Goal: Navigation & Orientation: Find specific page/section

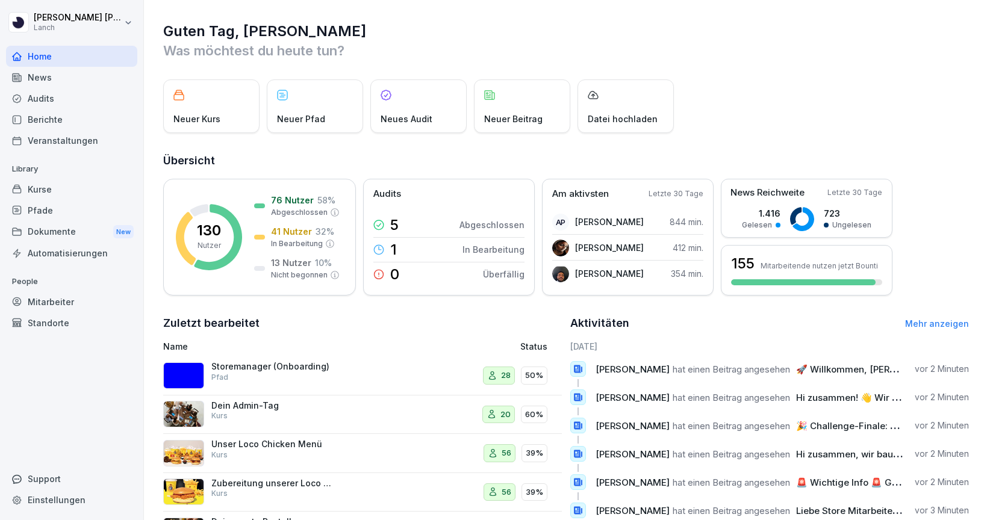
click at [66, 87] on div "News" at bounding box center [71, 77] width 131 height 21
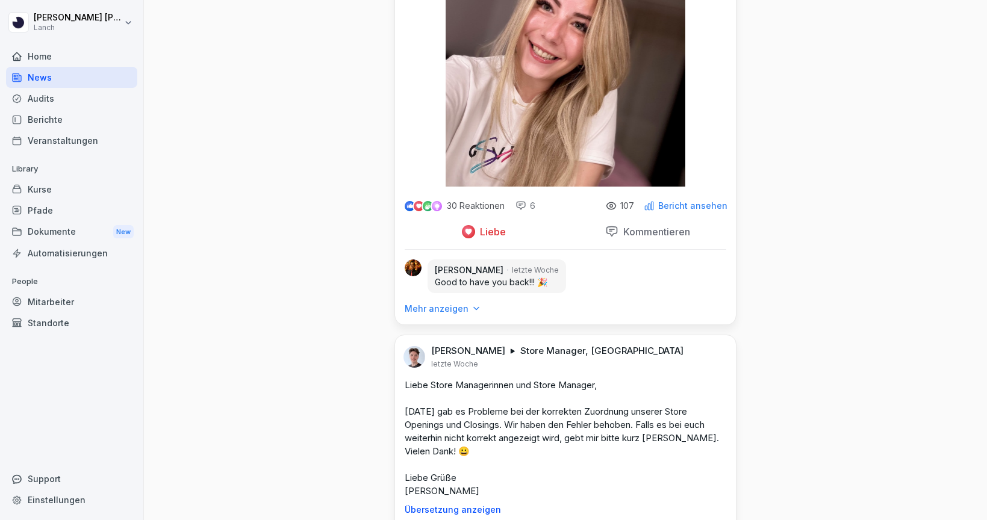
scroll to position [5272, 0]
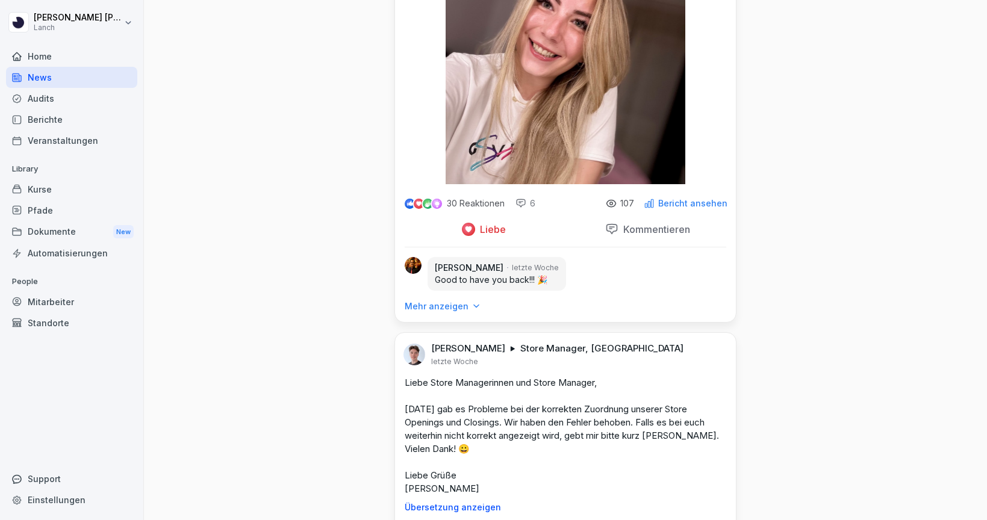
click at [457, 312] on p "Mehr anzeigen" at bounding box center [437, 306] width 64 height 12
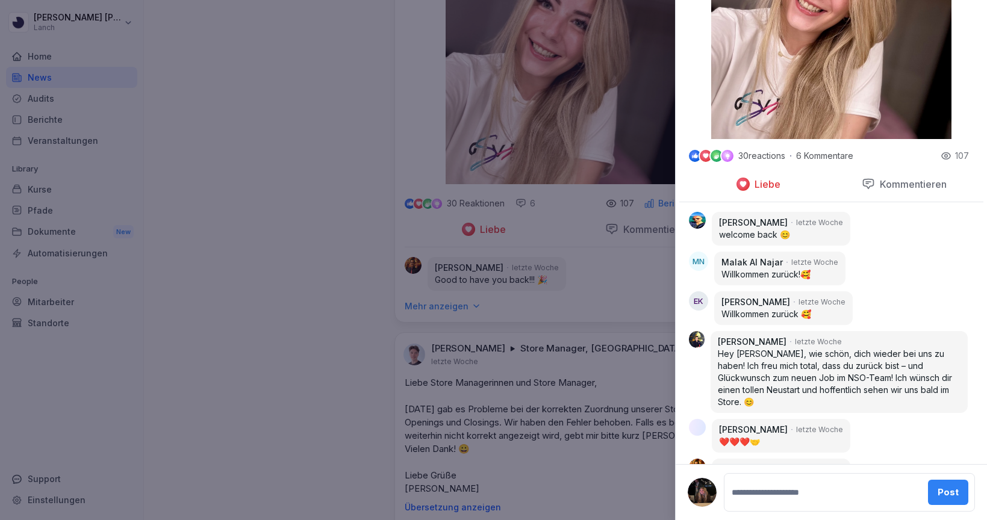
scroll to position [374, 0]
click at [297, 365] on div at bounding box center [493, 260] width 987 height 520
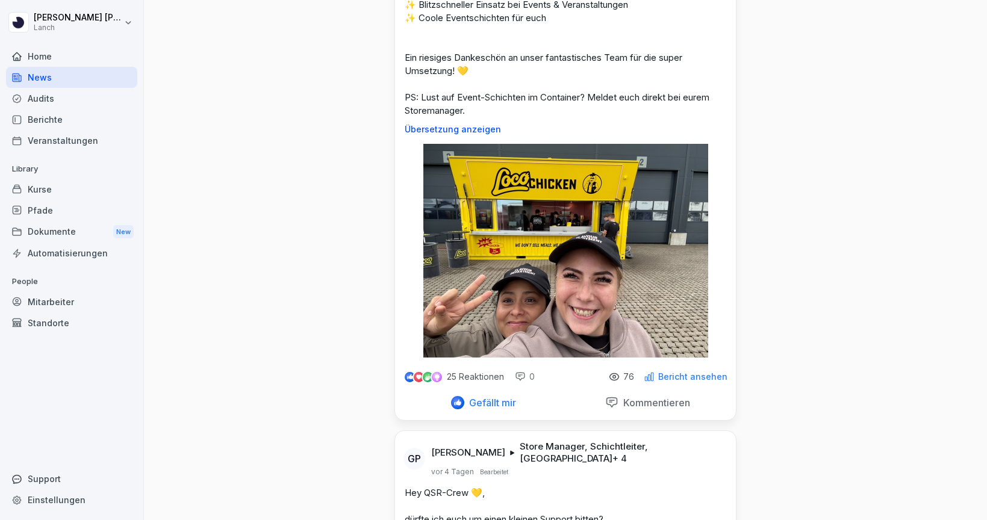
scroll to position [916, 0]
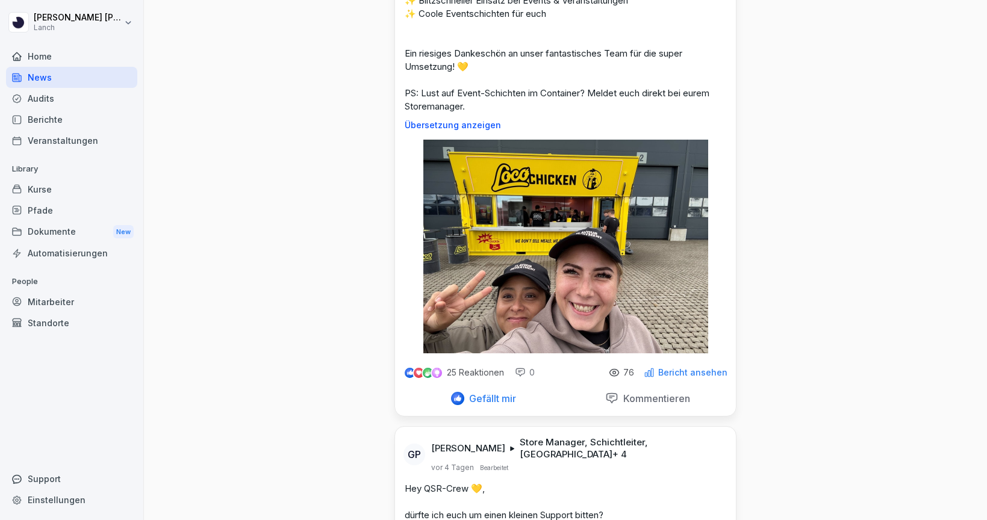
click at [674, 374] on p "Bericht ansehen" at bounding box center [692, 373] width 69 height 10
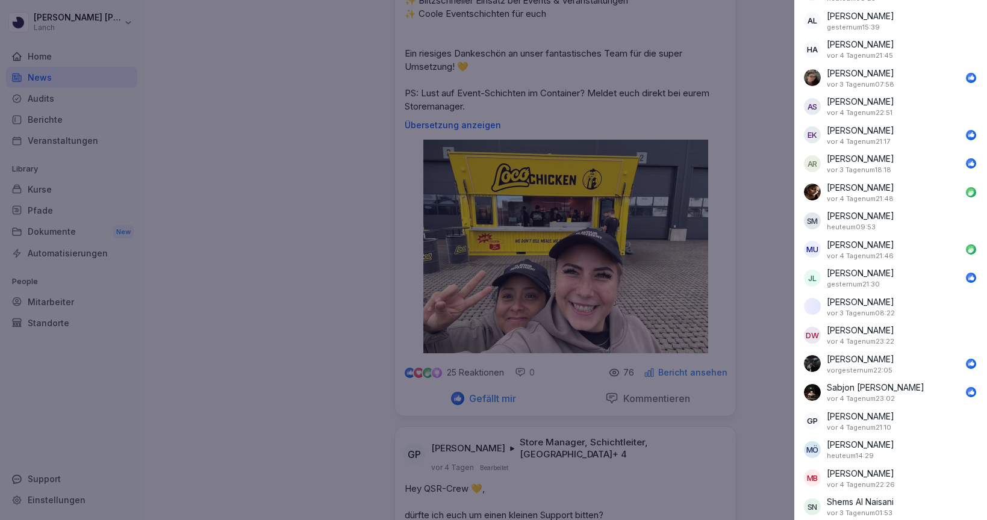
scroll to position [1782, 0]
click at [349, 316] on div at bounding box center [493, 260] width 987 height 520
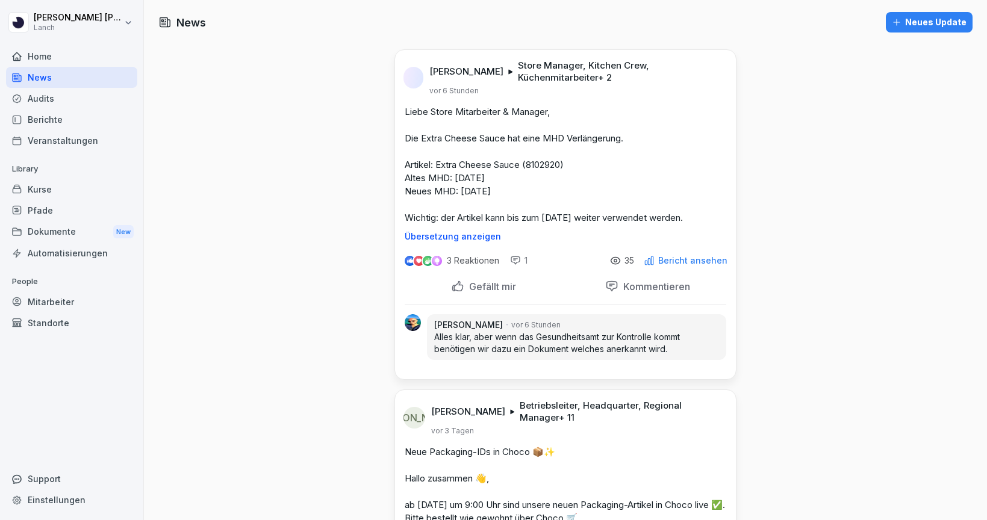
scroll to position [0, 0]
click at [68, 104] on div "Audits" at bounding box center [71, 98] width 131 height 21
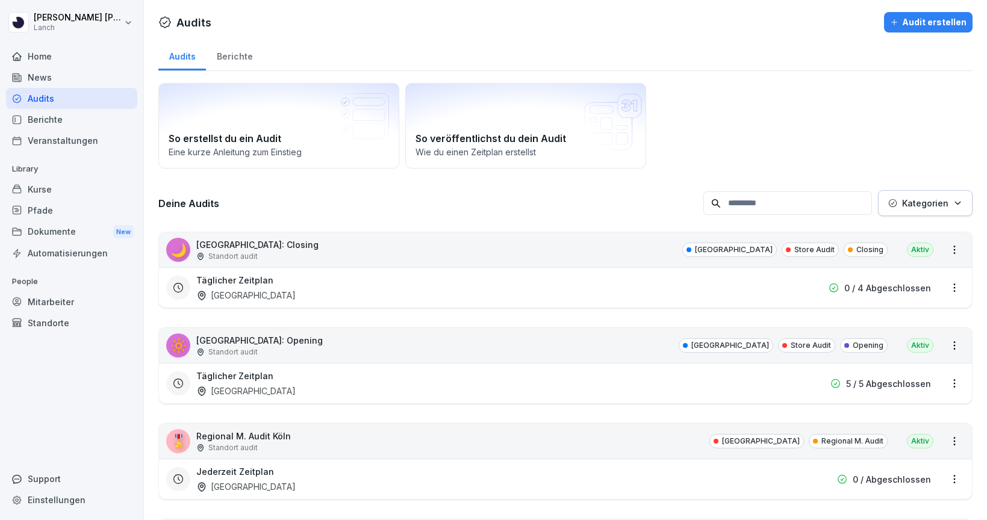
click at [69, 119] on div "Berichte" at bounding box center [71, 119] width 131 height 21
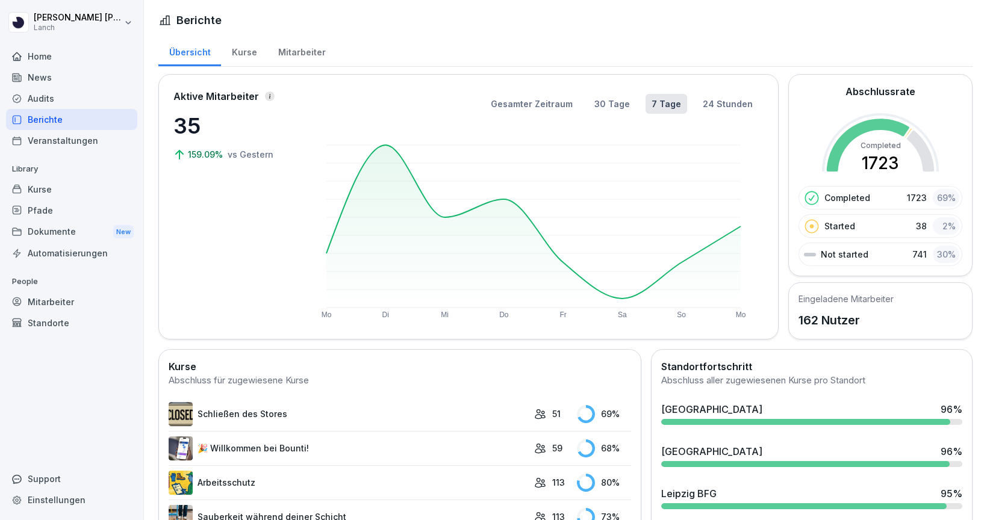
click at [288, 58] on div "Mitarbeiter" at bounding box center [301, 51] width 69 height 31
